Goal: Task Accomplishment & Management: Use online tool/utility

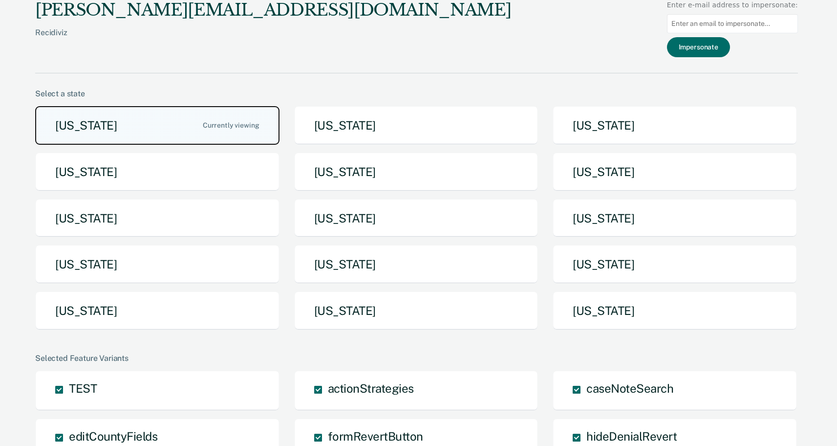
click at [160, 128] on button "[US_STATE]" at bounding box center [157, 125] width 244 height 39
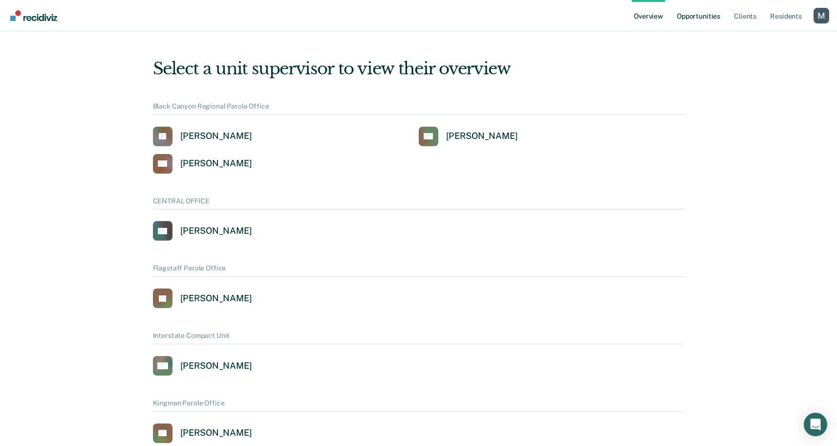
click at [692, 19] on link "Opportunities" at bounding box center [698, 15] width 47 height 31
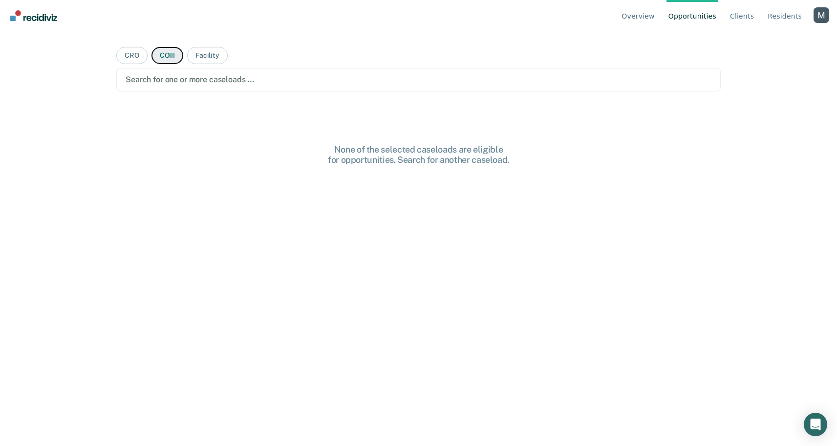
click at [161, 59] on button "COIII" at bounding box center [168, 55] width 32 height 17
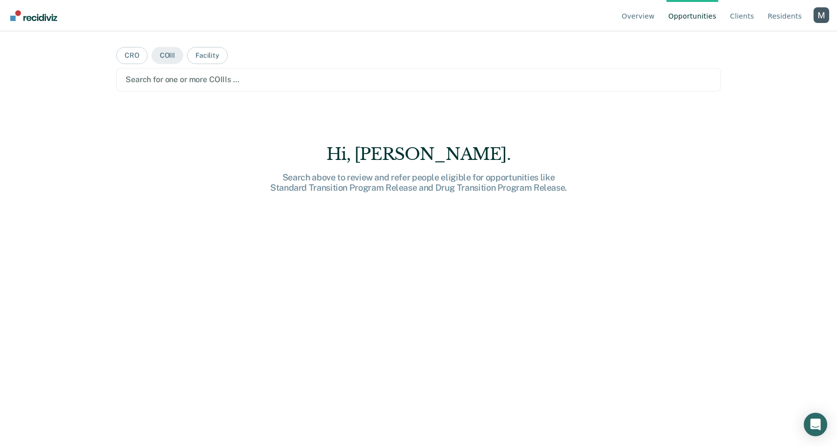
click at [197, 68] on div "Search for one or more COIIIs …" at bounding box center [418, 79] width 605 height 23
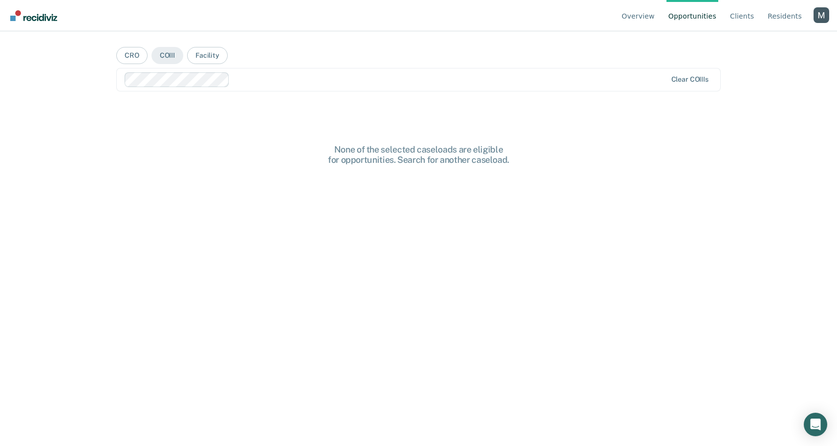
click at [377, 45] on main "CRO COIII Facility option [PERSON_NAME], selected. Clear COIIIs None of the sel…" at bounding box center [419, 226] width 628 height 391
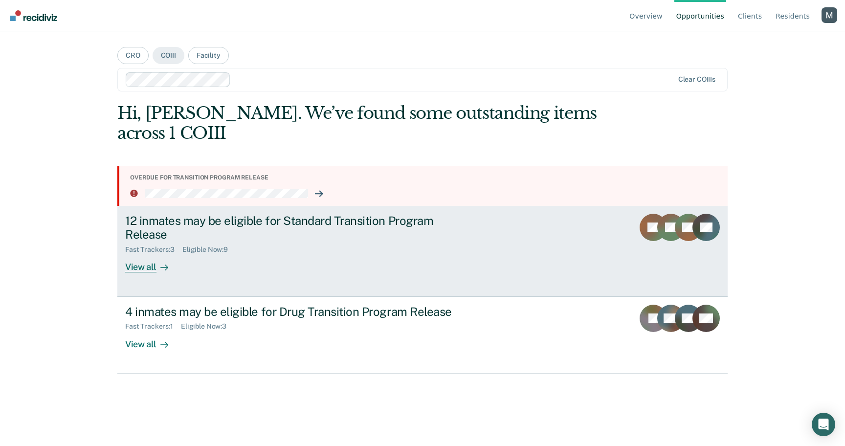
click at [301, 267] on div "12 inmates may be eligible for Standard Transition Program Release Fast Tracker…" at bounding box center [308, 243] width 367 height 59
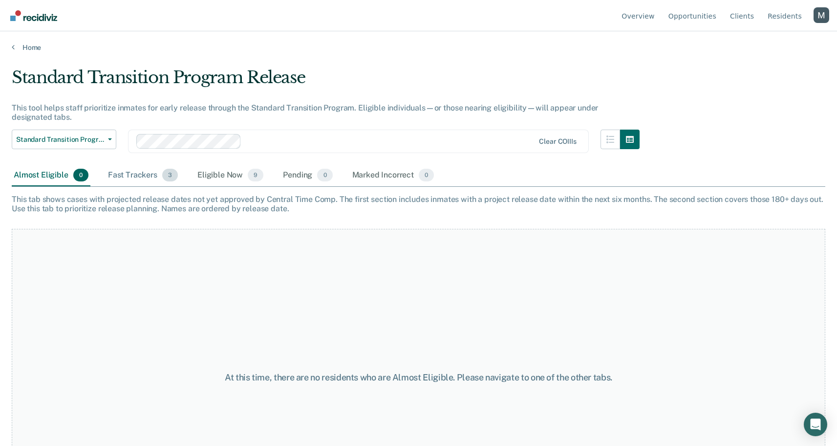
click at [166, 175] on span "3" at bounding box center [170, 175] width 16 height 13
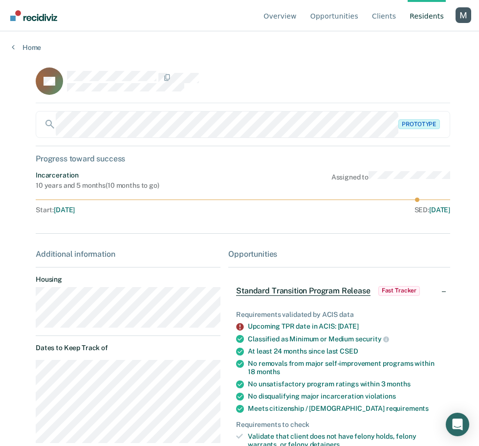
scroll to position [108, 0]
